Goal: Navigation & Orientation: Find specific page/section

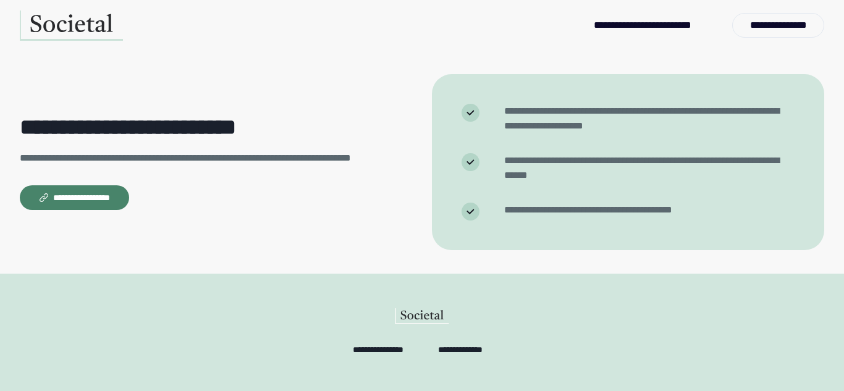
click at [83, 204] on button "**********" at bounding box center [74, 197] width 109 height 25
click at [707, 31] on p "**********" at bounding box center [656, 25] width 124 height 15
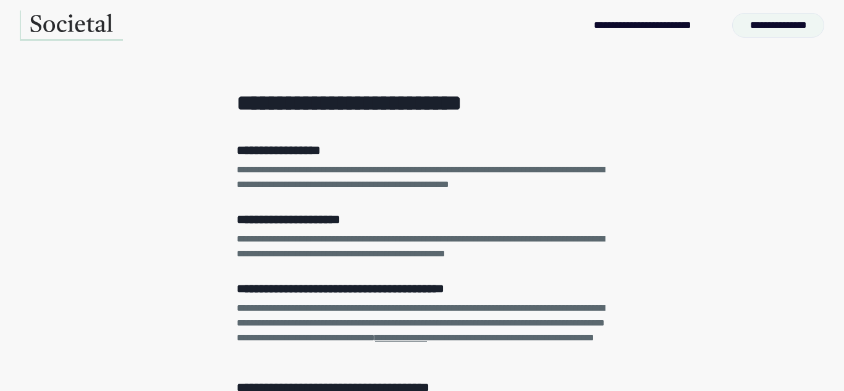
click at [808, 31] on p "**********" at bounding box center [778, 25] width 71 height 12
